Goal: Navigation & Orientation: Find specific page/section

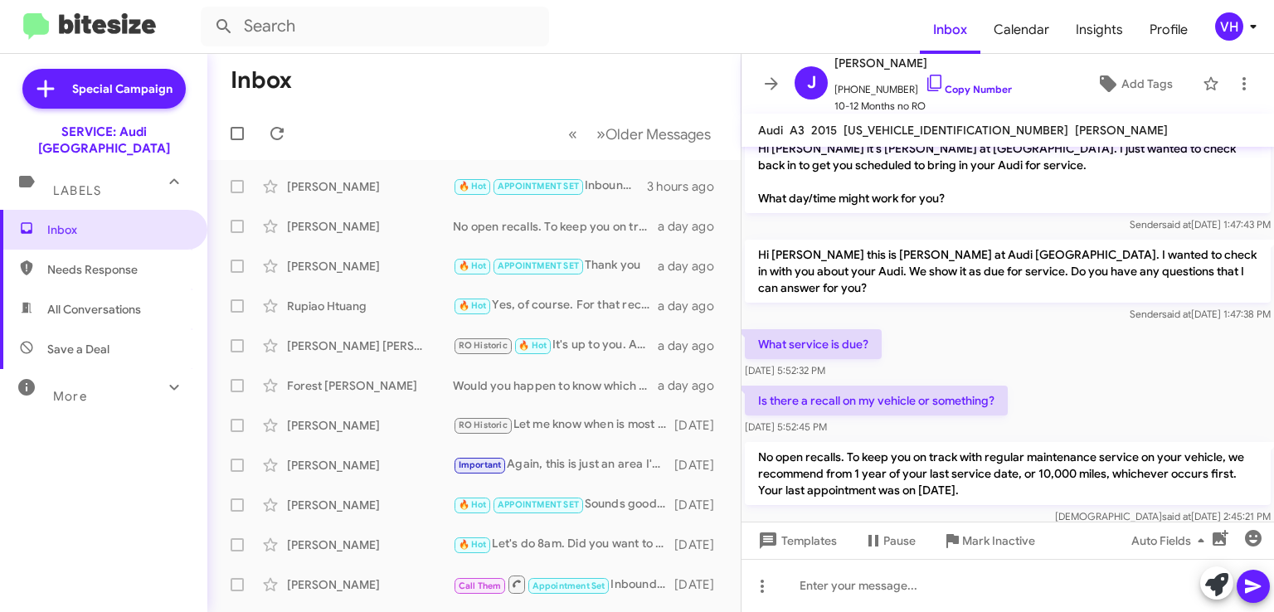
scroll to position [154, 0]
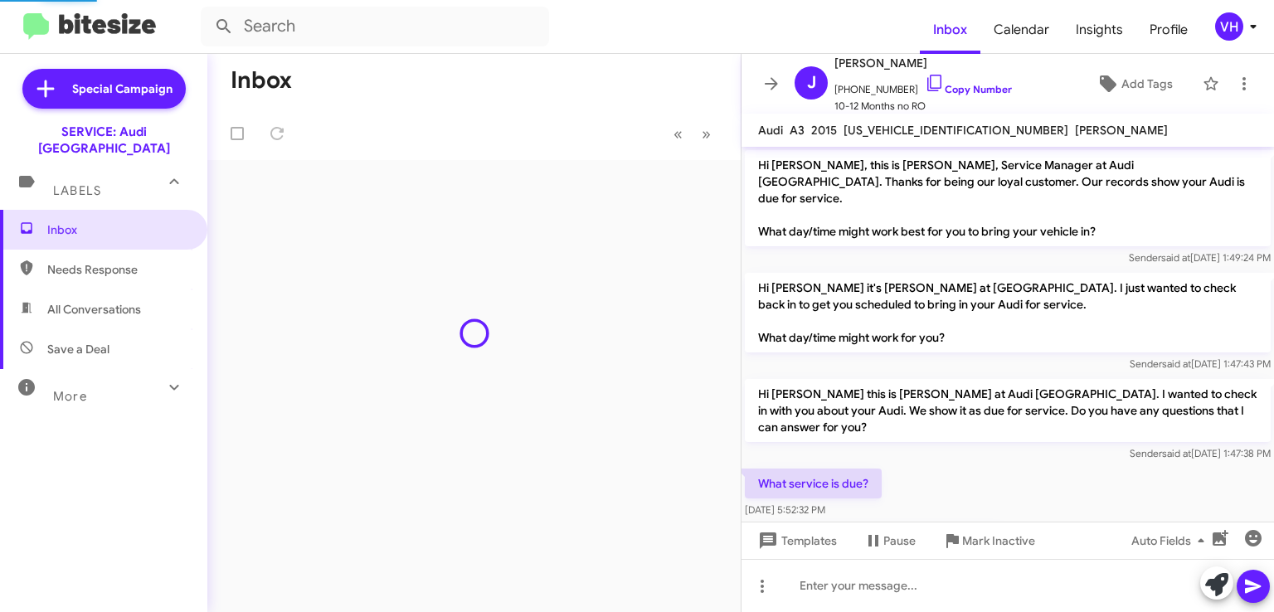
scroll to position [154, 0]
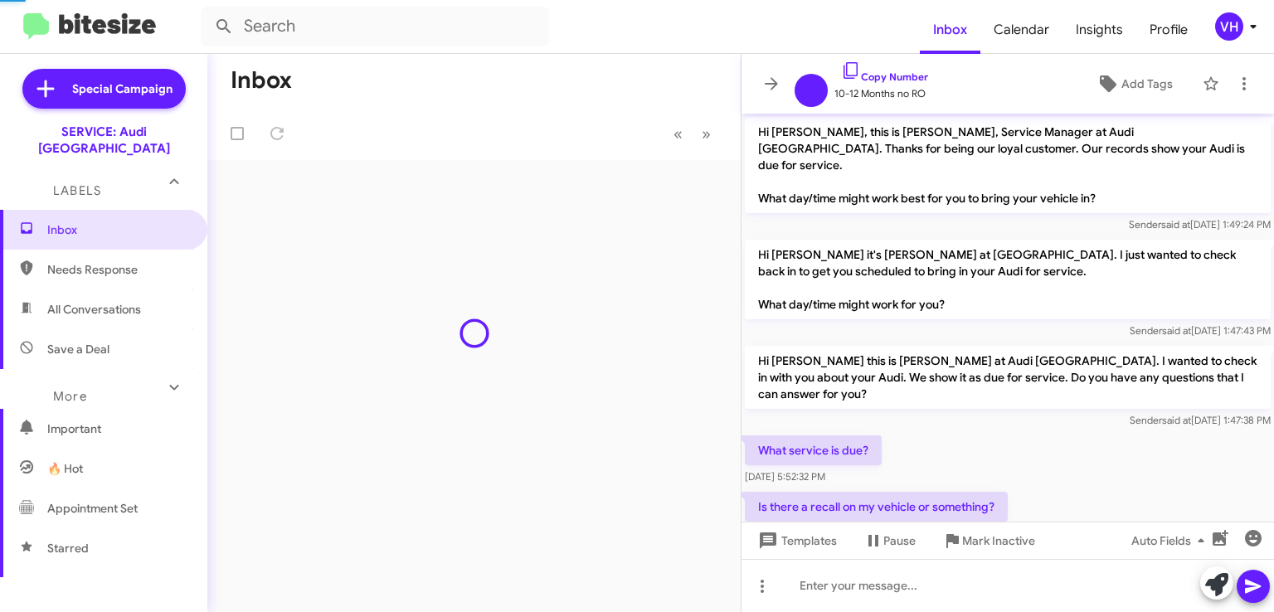
scroll to position [121, 0]
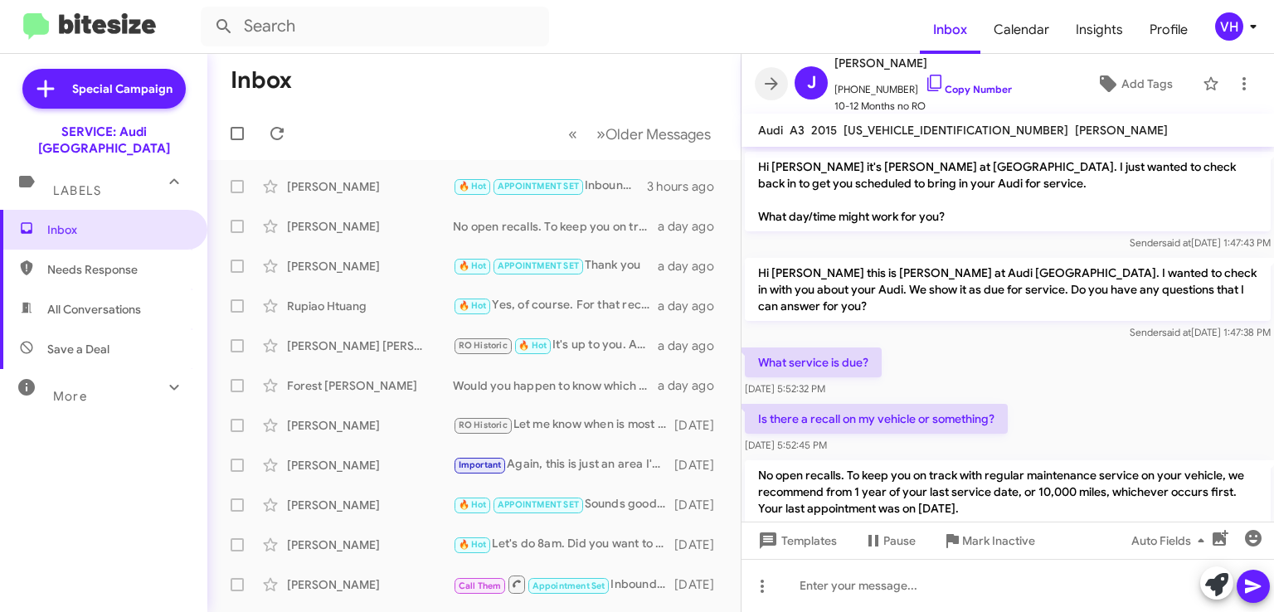
click at [771, 78] on icon at bounding box center [771, 83] width 13 height 12
